Goal: Book appointment/travel/reservation

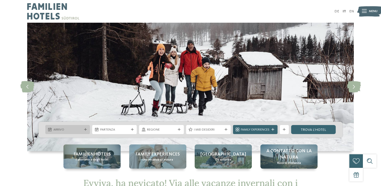
click at [85, 130] on icon at bounding box center [85, 129] width 3 height 3
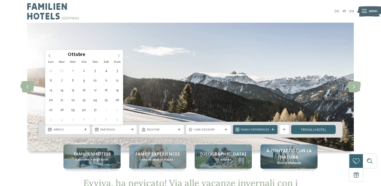
click at [117, 54] on icon at bounding box center [119, 56] width 4 height 4
click at [117, 54] on span at bounding box center [118, 54] width 9 height 9
type div "26.12.2025"
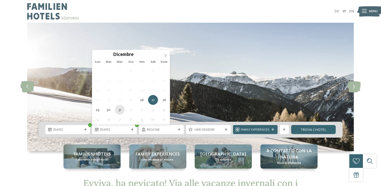
type div "31.12.2025"
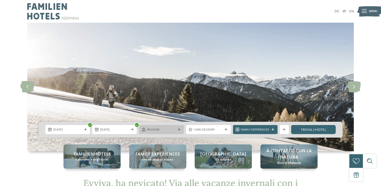
click at [174, 128] on span "Regione" at bounding box center [161, 130] width 29 height 5
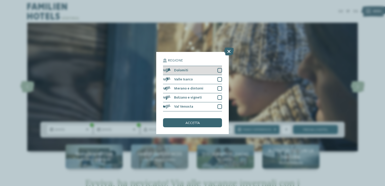
click at [219, 73] on div at bounding box center [220, 70] width 5 height 5
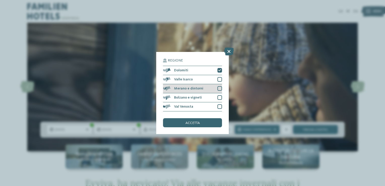
click at [219, 88] on div at bounding box center [220, 88] width 5 height 5
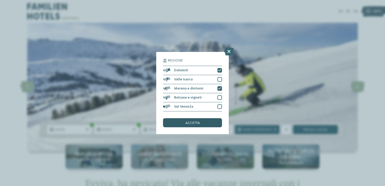
click at [197, 125] on div "accetta" at bounding box center [192, 122] width 59 height 9
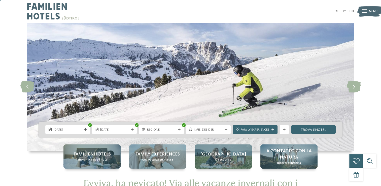
scroll to position [25, 0]
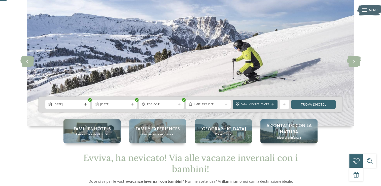
click at [268, 104] on span "Family Experiences" at bounding box center [255, 104] width 29 height 5
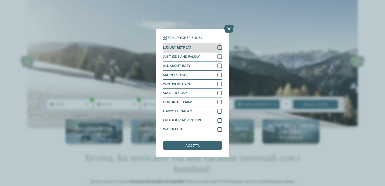
click at [220, 47] on div at bounding box center [220, 47] width 5 height 5
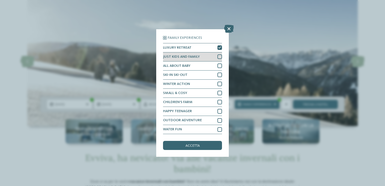
click at [220, 57] on div at bounding box center [220, 56] width 5 height 5
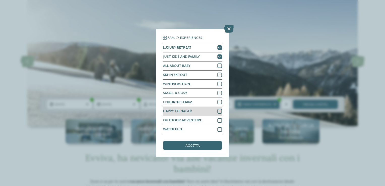
click at [219, 111] on div at bounding box center [220, 111] width 5 height 5
drag, startPoint x: 219, startPoint y: 121, endPoint x: 216, endPoint y: 123, distance: 4.0
click at [219, 121] on div at bounding box center [220, 120] width 5 height 5
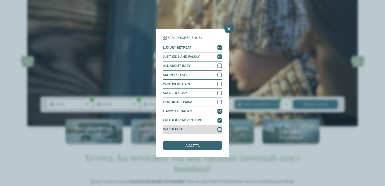
click at [221, 130] on div at bounding box center [220, 129] width 5 height 5
click at [190, 146] on span "accetta" at bounding box center [192, 146] width 14 height 4
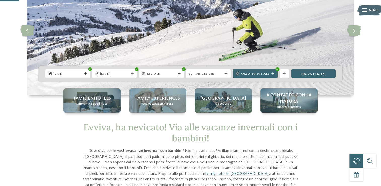
scroll to position [50, 0]
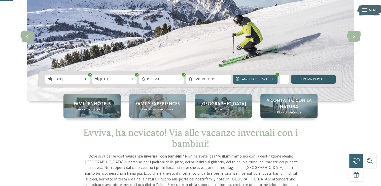
click at [314, 79] on link "trova l’hotel" at bounding box center [313, 79] width 45 height 9
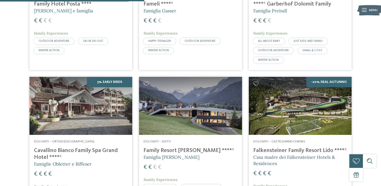
scroll to position [283, 0]
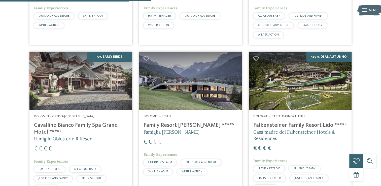
click at [40, 124] on h4 "Cavallino Bianco Family Spa Grand Hotel ****ˢ" at bounding box center [81, 129] width 94 height 14
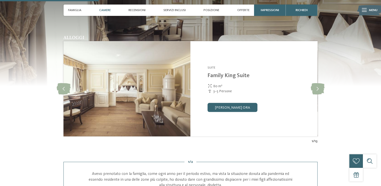
scroll to position [504, 0]
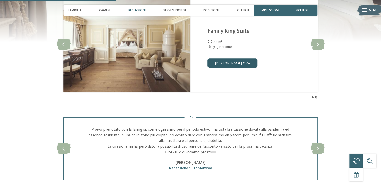
click at [241, 63] on link "[PERSON_NAME] ora" at bounding box center [233, 62] width 50 height 9
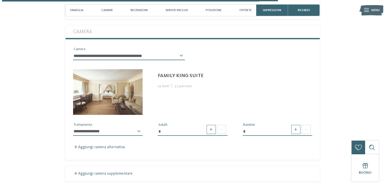
scroll to position [1241, 0]
